Goal: Information Seeking & Learning: Check status

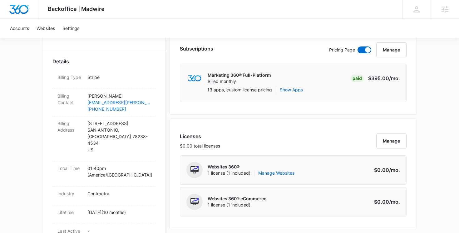
scroll to position [167, 0]
click at [389, 142] on button "Manage" at bounding box center [391, 141] width 30 height 15
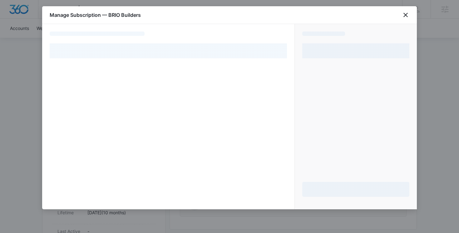
select select "pm_1QmfzhA4n8RTgNjUDWw0uL0p"
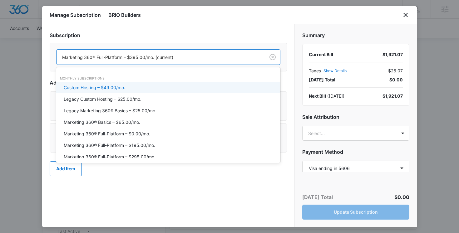
click at [241, 61] on div at bounding box center [159, 57] width 195 height 8
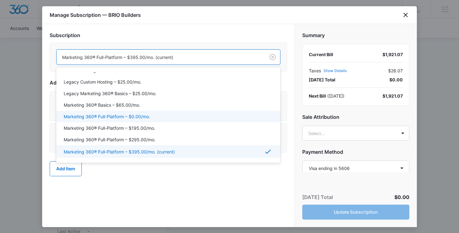
scroll to position [27, 0]
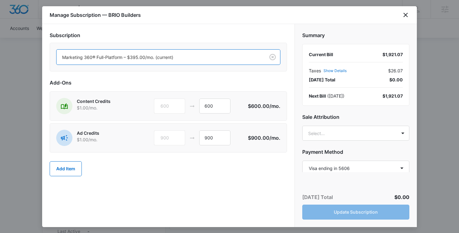
click at [219, 58] on div at bounding box center [159, 57] width 195 height 8
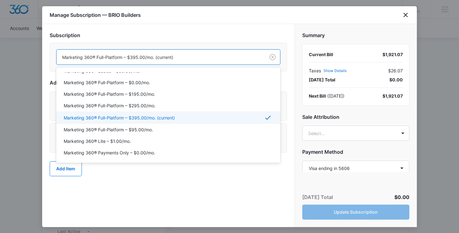
scroll to position [0, 0]
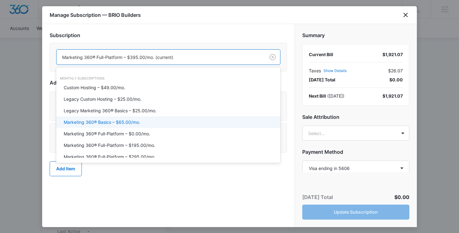
click at [153, 123] on div "Marketing 360® Basics – $65.00/mo." at bounding box center [168, 122] width 208 height 7
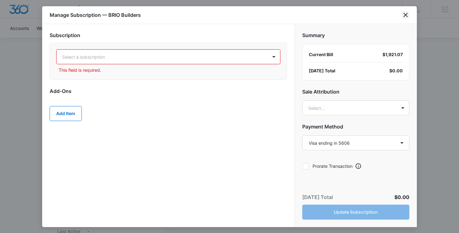
click at [408, 16] on icon "close" at bounding box center [405, 14] width 7 height 7
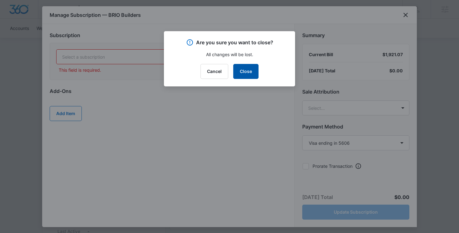
click at [256, 72] on button "Close" at bounding box center [245, 71] width 25 height 15
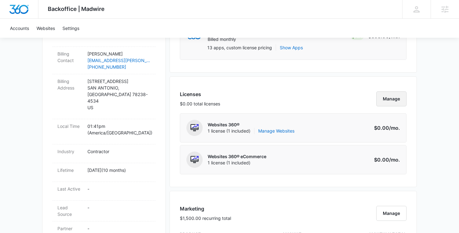
scroll to position [215, 0]
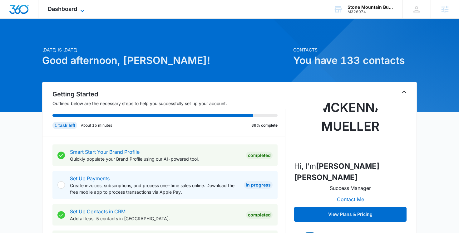
click at [70, 9] on span "Dashboard" at bounding box center [62, 9] width 29 height 7
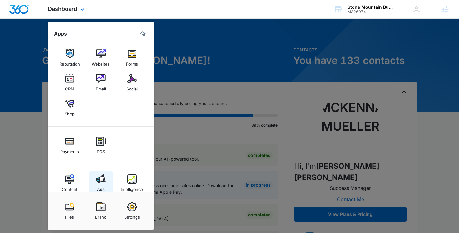
click at [102, 187] on div "Ads" at bounding box center [100, 188] width 7 height 8
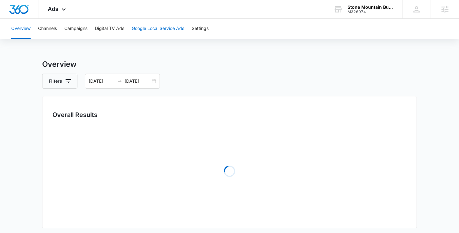
click at [149, 26] on button "Google Local Service Ads" at bounding box center [158, 29] width 52 height 20
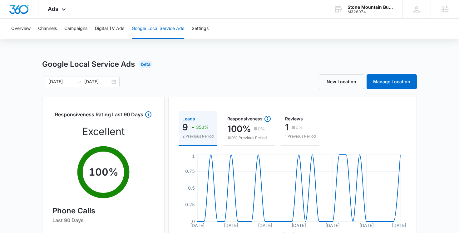
scroll to position [3, 0]
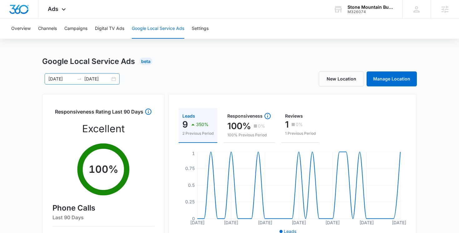
click at [114, 79] on div "07/21/2025 08/20/2025" at bounding box center [82, 78] width 75 height 11
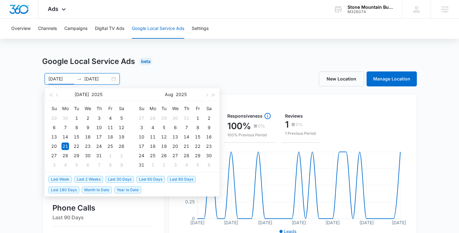
click at [128, 179] on span "Last 30 Days" at bounding box center [119, 179] width 28 height 7
type input "09/14/2025"
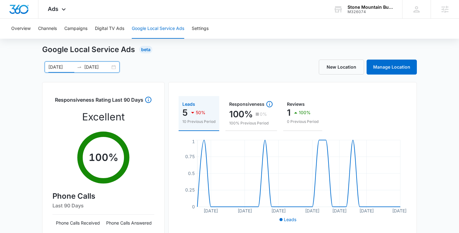
scroll to position [15, 0]
click at [109, 65] on input "10/14/2025" at bounding box center [97, 66] width 26 height 7
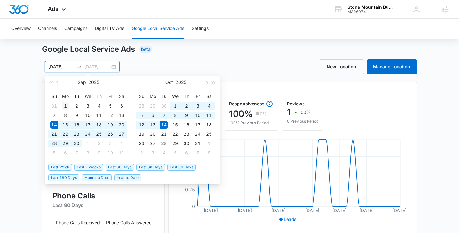
type input "09/01/2025"
click at [66, 105] on div "1" at bounding box center [64, 105] width 7 height 7
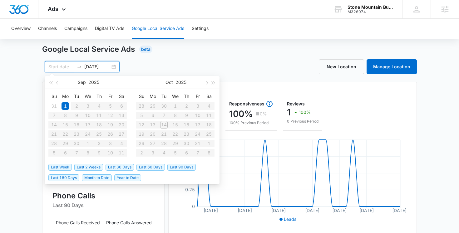
click at [61, 65] on input at bounding box center [61, 66] width 26 height 7
click at [85, 65] on input "09/01/2025" at bounding box center [97, 66] width 26 height 7
click at [104, 67] on input "09/01/2025" at bounding box center [97, 66] width 26 height 7
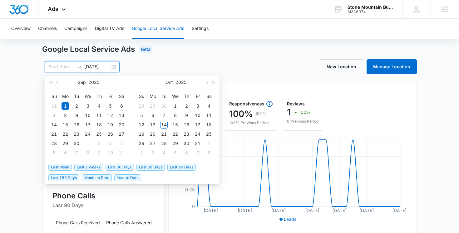
click at [104, 67] on input "09/01/2025" at bounding box center [97, 66] width 26 height 7
click at [58, 64] on input at bounding box center [61, 66] width 26 height 7
type input "09/01/2025"
click at [65, 105] on div "1" at bounding box center [64, 105] width 7 height 7
type input "09/01/2025"
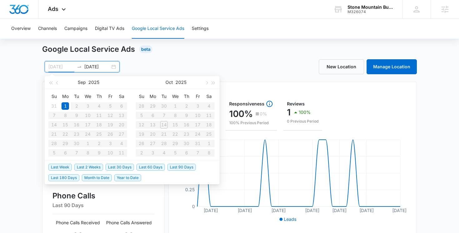
type input "09/14/2025"
type input "10/14/2025"
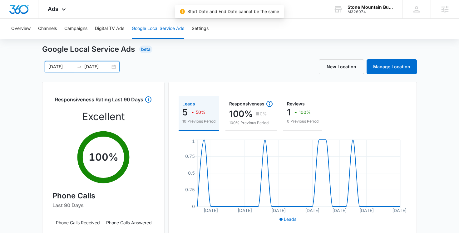
click at [113, 67] on div "09/14/2025 10/14/2025" at bounding box center [82, 66] width 75 height 11
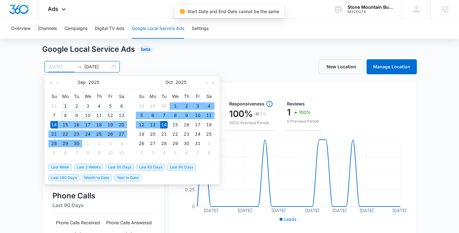
type input "09/01/2025"
click at [65, 107] on div "1" at bounding box center [64, 105] width 7 height 7
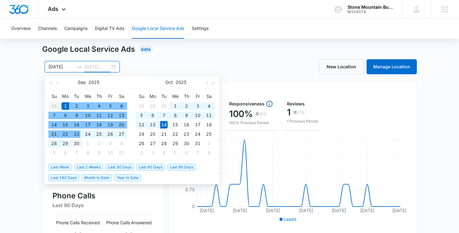
type input "09/30/2025"
click at [78, 143] on div "30" at bounding box center [76, 143] width 7 height 7
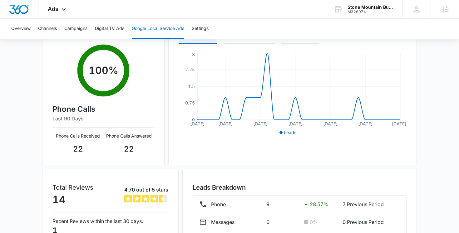
scroll to position [99, 0]
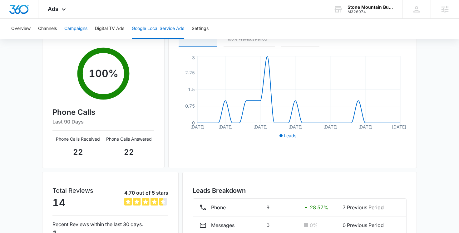
click at [76, 28] on button "Campaigns" at bounding box center [75, 29] width 23 height 20
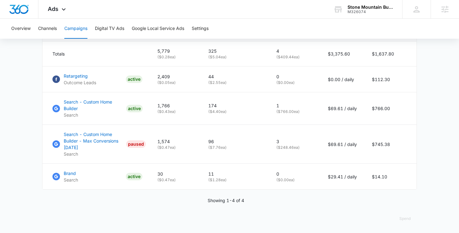
scroll to position [282, 0]
drag, startPoint x: 399, startPoint y: 80, endPoint x: 370, endPoint y: 78, distance: 28.4
click at [370, 78] on td "$112.30" at bounding box center [390, 80] width 52 height 26
click at [392, 101] on td "$766.00" at bounding box center [390, 109] width 52 height 32
drag, startPoint x: 396, startPoint y: 110, endPoint x: 370, endPoint y: 109, distance: 25.9
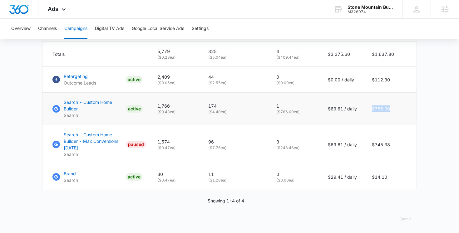
click at [370, 109] on td "$766.00" at bounding box center [390, 109] width 52 height 32
drag, startPoint x: 233, startPoint y: 110, endPoint x: 208, endPoint y: 105, distance: 25.5
click at [208, 105] on td "174 ( $4.40 ea)" at bounding box center [235, 109] width 68 height 32
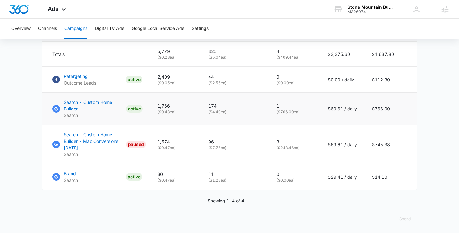
drag, startPoint x: 317, startPoint y: 106, endPoint x: 362, endPoint y: 109, distance: 44.4
click at [362, 109] on tr "Search - Custom Home Builder Search ACTIVE 1,766 ( $0.43 ea) 174 ( $4.40 ea) 1 …" at bounding box center [229, 109] width 374 height 32
click at [362, 109] on td "$69.61 / daily" at bounding box center [342, 109] width 44 height 32
click at [328, 108] on p "$69.61 / daily" at bounding box center [342, 108] width 29 height 7
drag, startPoint x: 233, startPoint y: 111, endPoint x: 199, endPoint y: 107, distance: 34.3
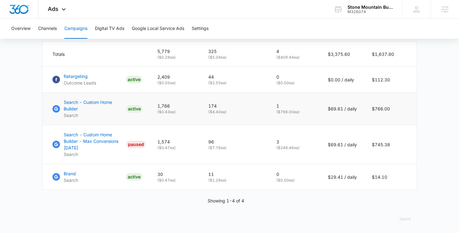
click at [199, 107] on tr "Search - Custom Home Builder Search ACTIVE 1,766 ( $0.43 ea) 174 ( $4.40 ea) 1 …" at bounding box center [229, 109] width 374 height 32
click at [199, 107] on td "1,766 ( $0.43 ea)" at bounding box center [175, 109] width 51 height 32
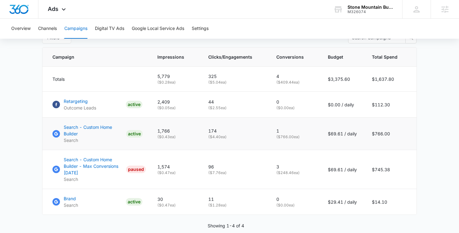
scroll to position [257, 0]
